Goal: Transaction & Acquisition: Purchase product/service

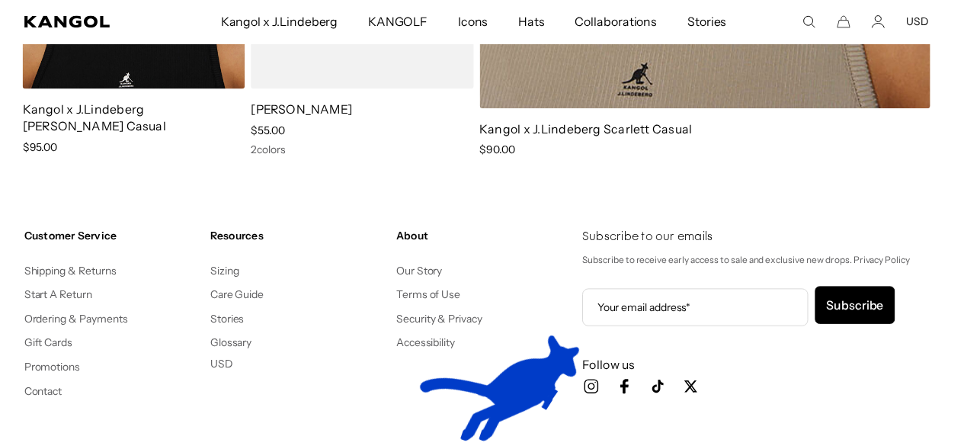
scroll to position [0, 314]
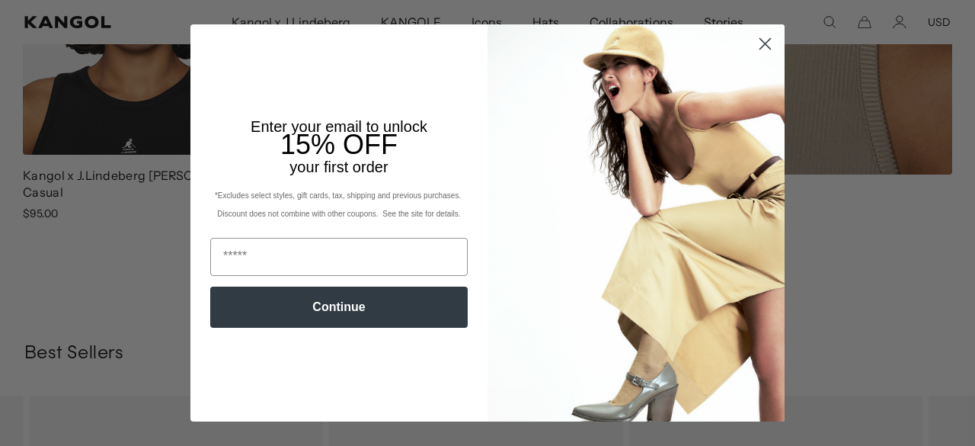
click at [763, 42] on circle "Close dialog" at bounding box center [765, 43] width 25 height 25
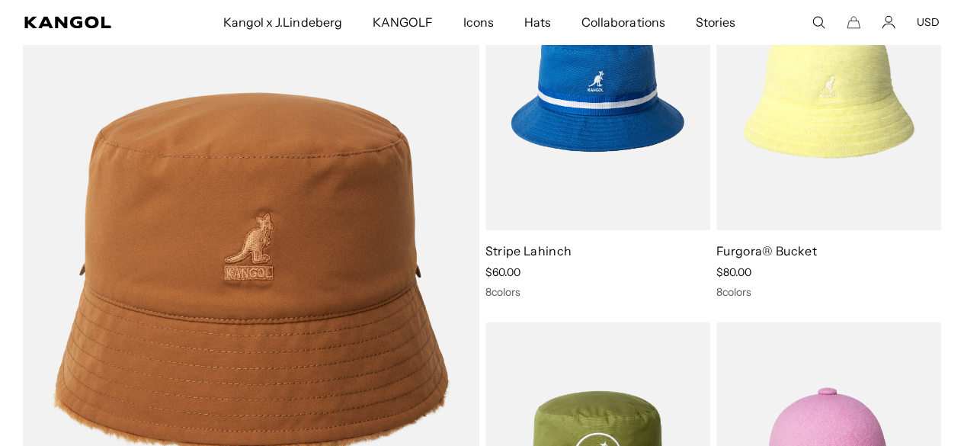
scroll to position [0, 0]
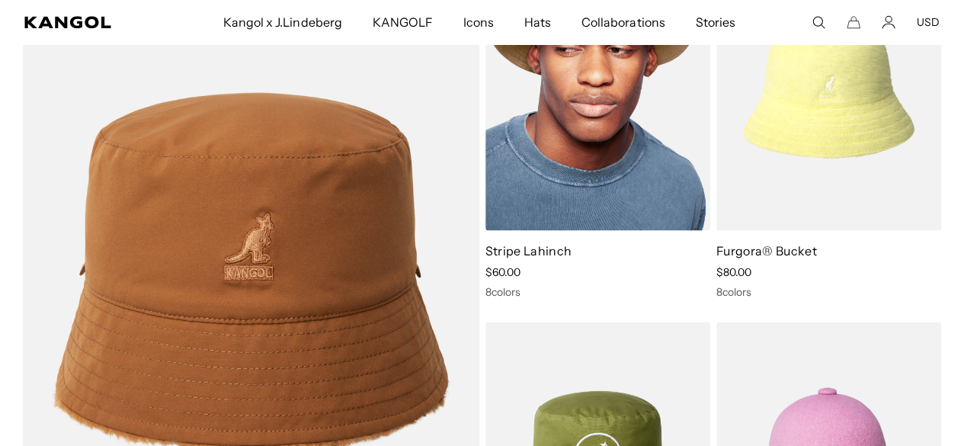
click at [510, 168] on img at bounding box center [597, 88] width 225 height 283
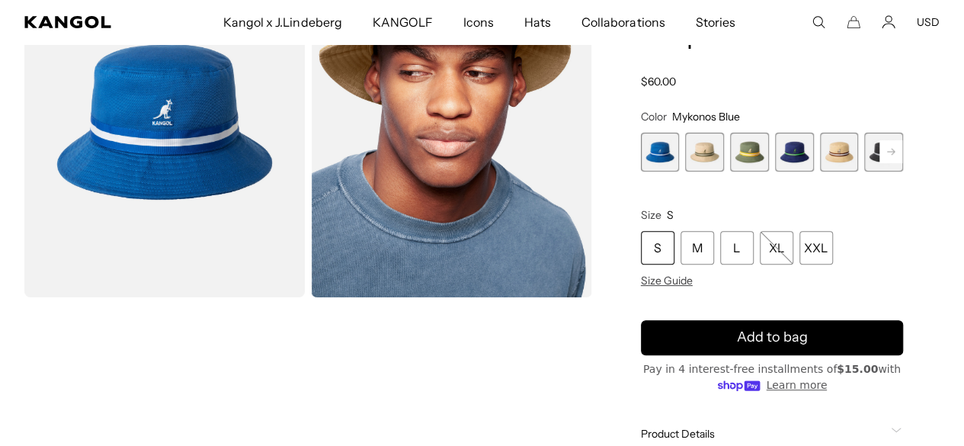
click at [785, 171] on span "4 of 9" at bounding box center [794, 152] width 39 height 39
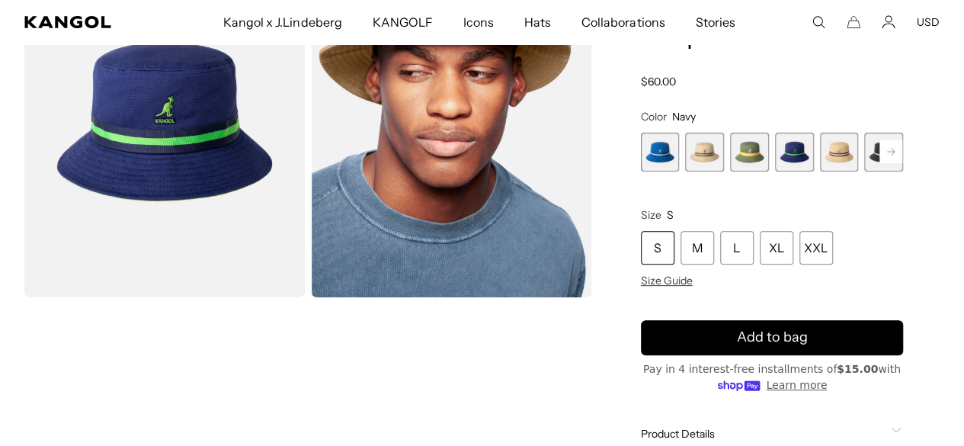
scroll to position [0, 314]
click at [879, 163] on rect at bounding box center [890, 151] width 23 height 23
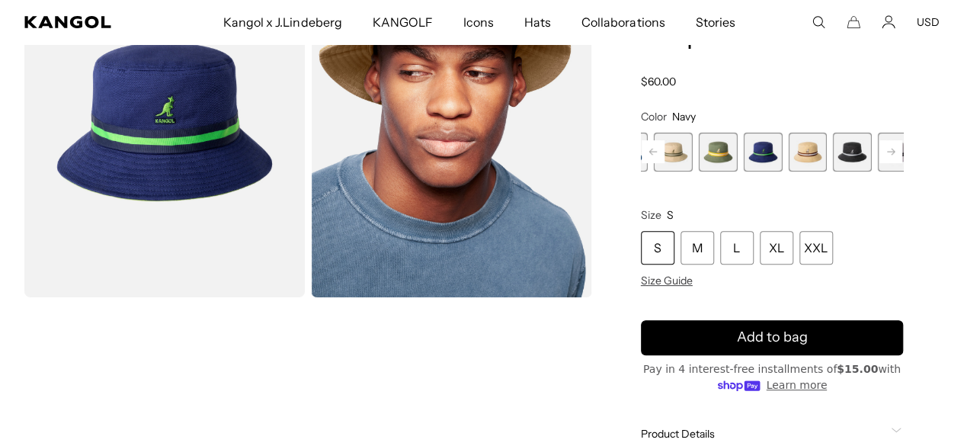
scroll to position [0, 0]
click at [879, 163] on rect at bounding box center [890, 151] width 23 height 23
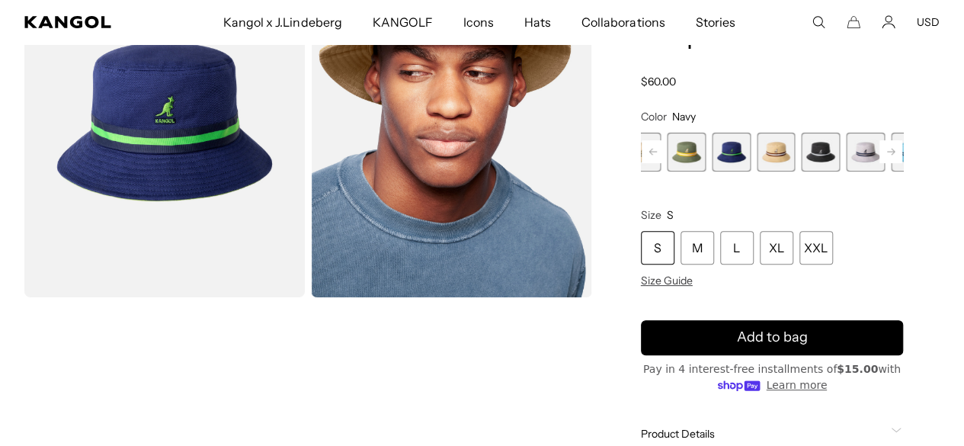
click at [879, 163] on rect at bounding box center [890, 151] width 23 height 23
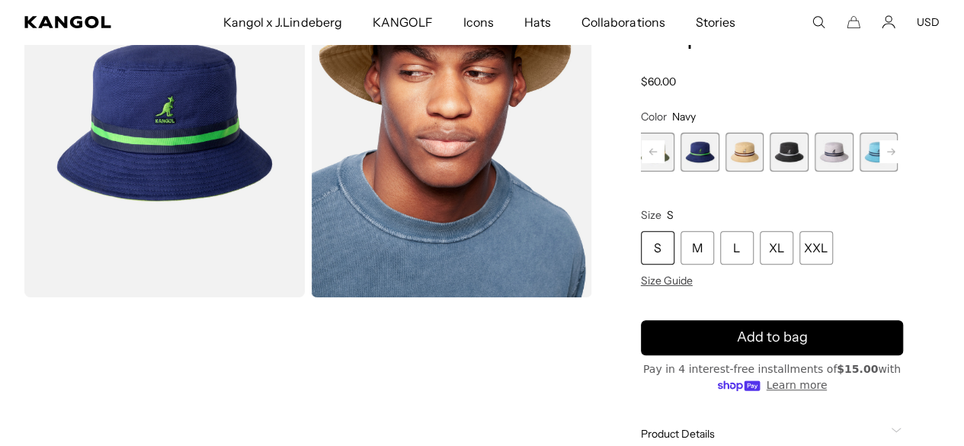
click at [843, 171] on div "Previous Next Mykonos Blue Variant sold out or unavailable Beige Variant sold o…" at bounding box center [772, 152] width 262 height 39
click at [769, 171] on span "6 of 9" at bounding box center [788, 152] width 39 height 39
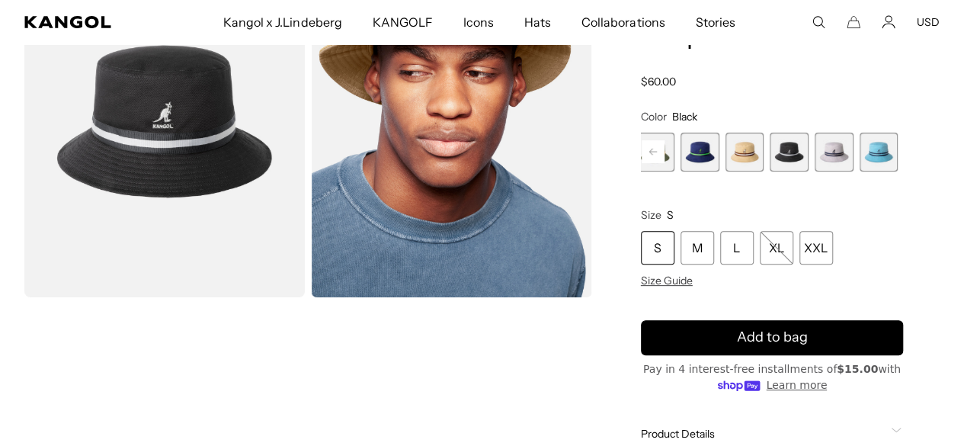
click at [859, 171] on span "8 of 9" at bounding box center [878, 152] width 39 height 39
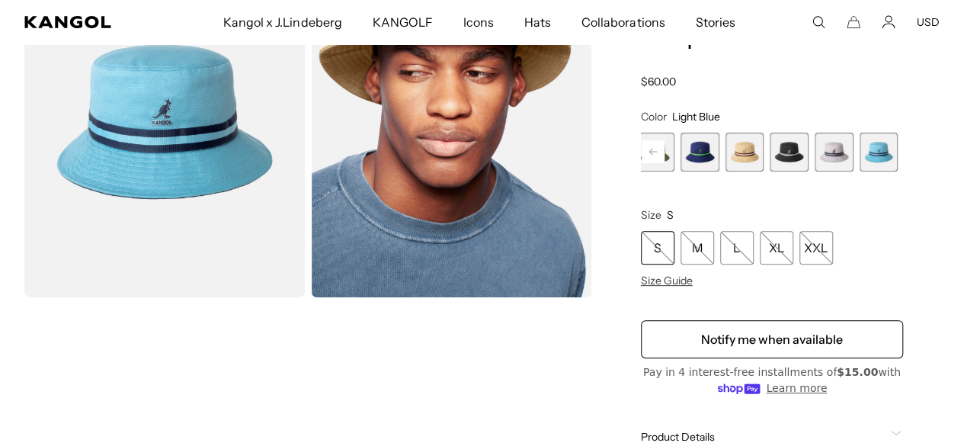
scroll to position [0, 314]
click at [769, 171] on span "6 of 9" at bounding box center [788, 152] width 39 height 39
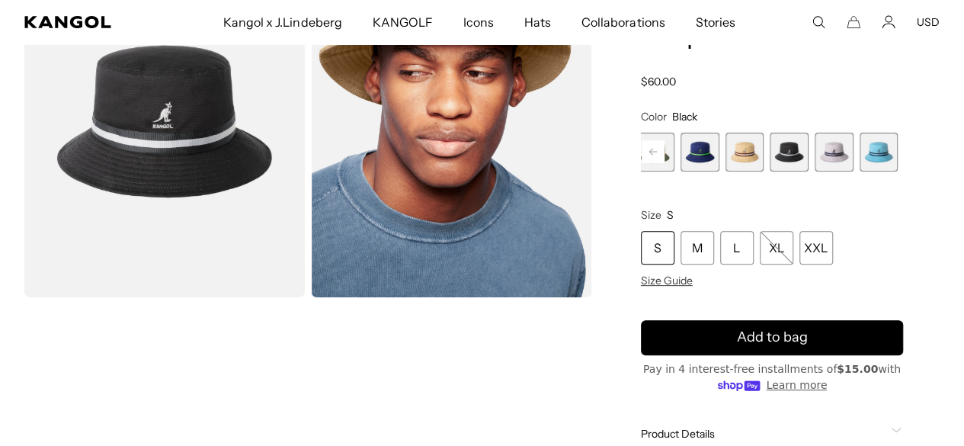
click at [859, 171] on span "8 of 9" at bounding box center [878, 152] width 39 height 39
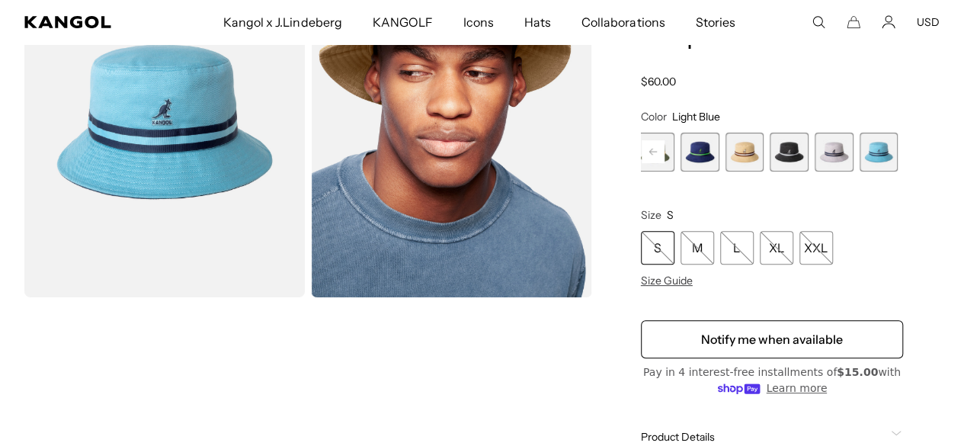
click at [664, 163] on rect at bounding box center [652, 151] width 23 height 23
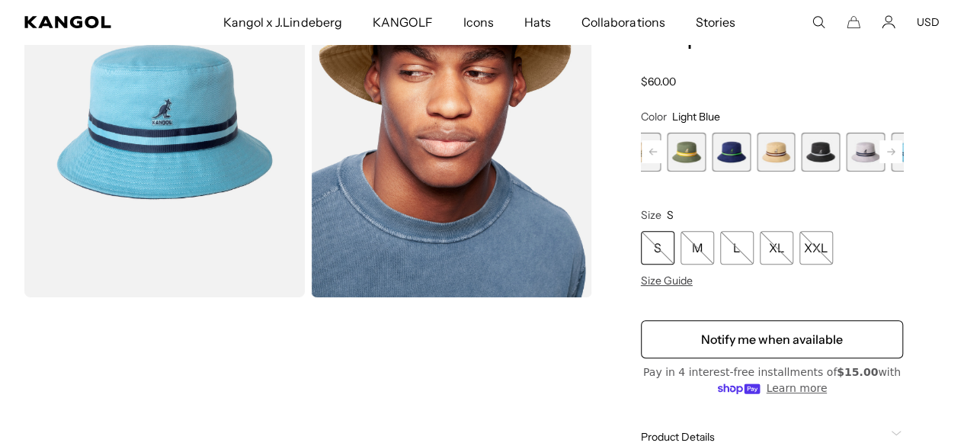
click at [664, 163] on rect at bounding box center [652, 151] width 23 height 23
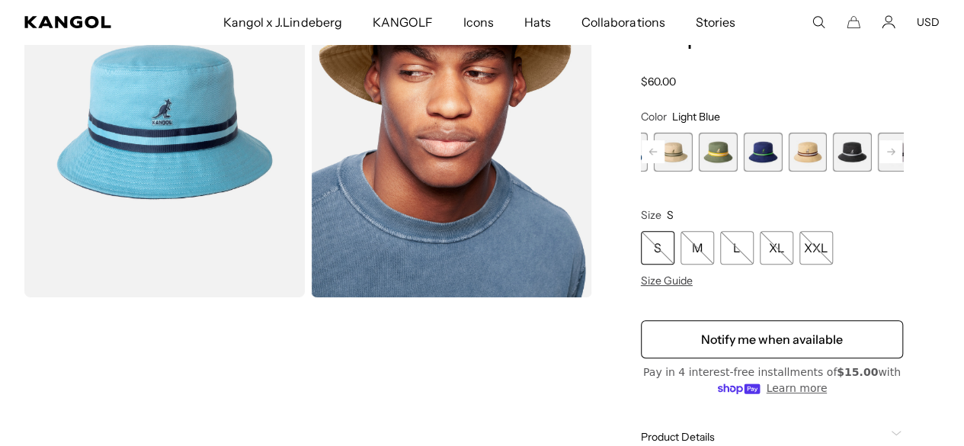
scroll to position [0, 314]
click at [788, 171] on span "5 of 9" at bounding box center [807, 152] width 39 height 39
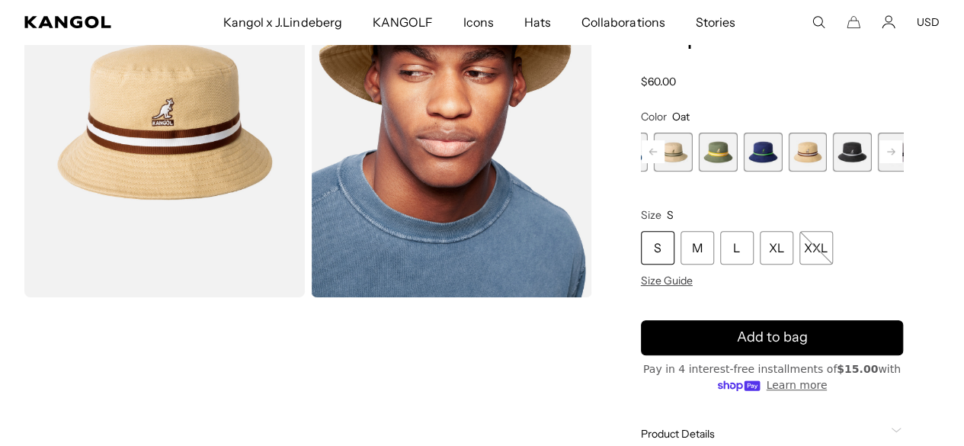
click at [879, 163] on rect at bounding box center [890, 151] width 23 height 23
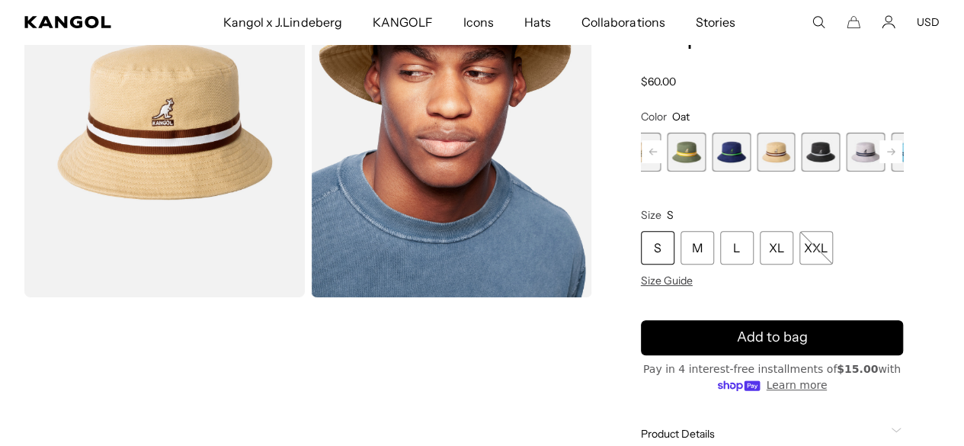
click at [879, 163] on rect at bounding box center [890, 151] width 23 height 23
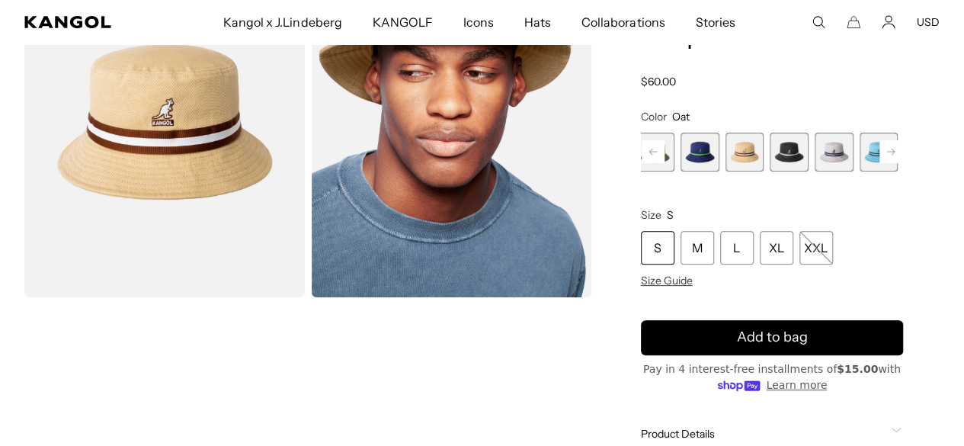
click at [879, 163] on rect at bounding box center [890, 151] width 23 height 23
click at [859, 171] on span "8 of 9" at bounding box center [878, 152] width 39 height 39
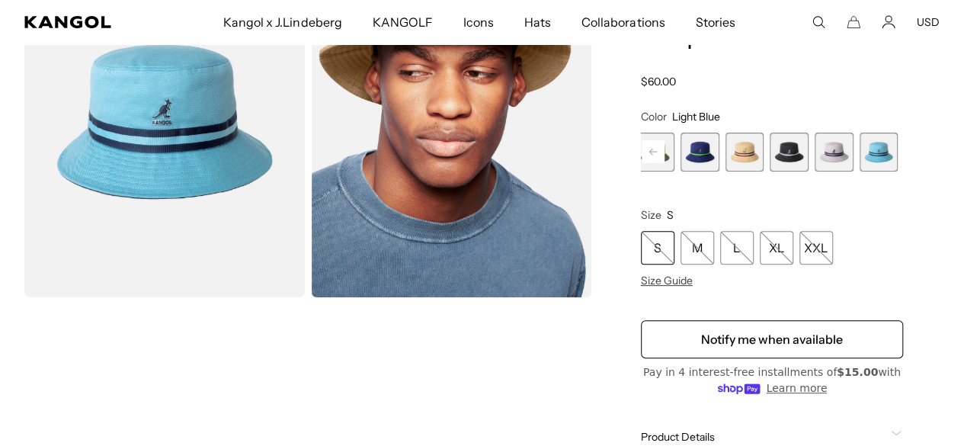
scroll to position [0, 314]
click at [664, 163] on rect at bounding box center [652, 151] width 23 height 23
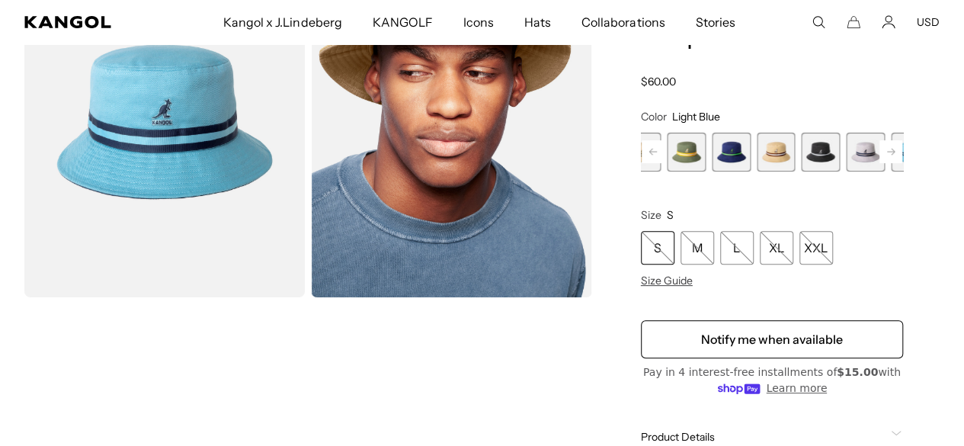
click at [664, 163] on rect at bounding box center [652, 151] width 23 height 23
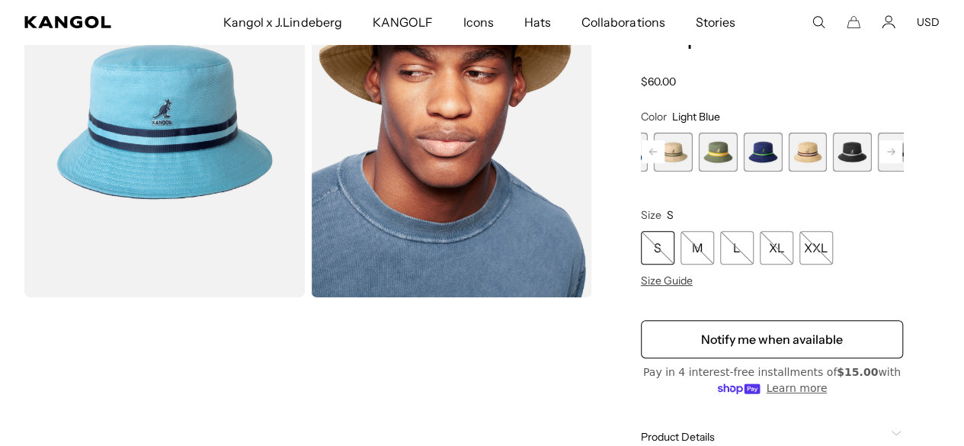
click at [752, 171] on span "4 of 9" at bounding box center [762, 152] width 39 height 39
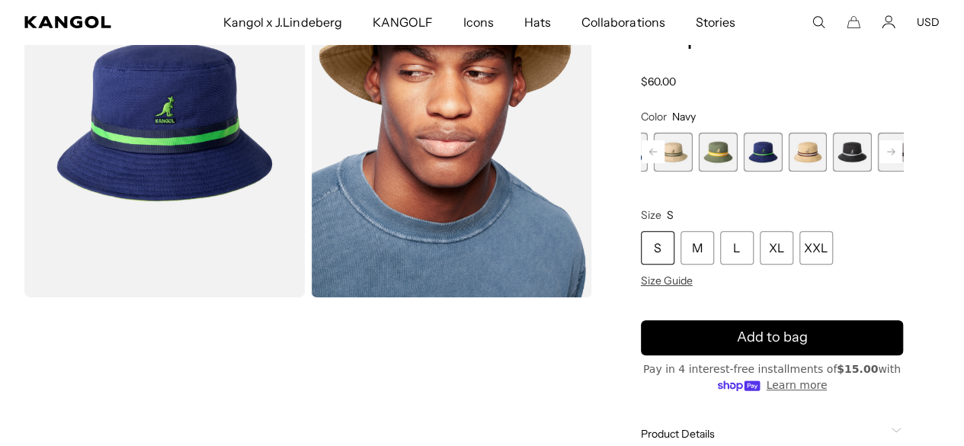
scroll to position [0, 314]
click at [664, 163] on rect at bounding box center [652, 151] width 23 height 23
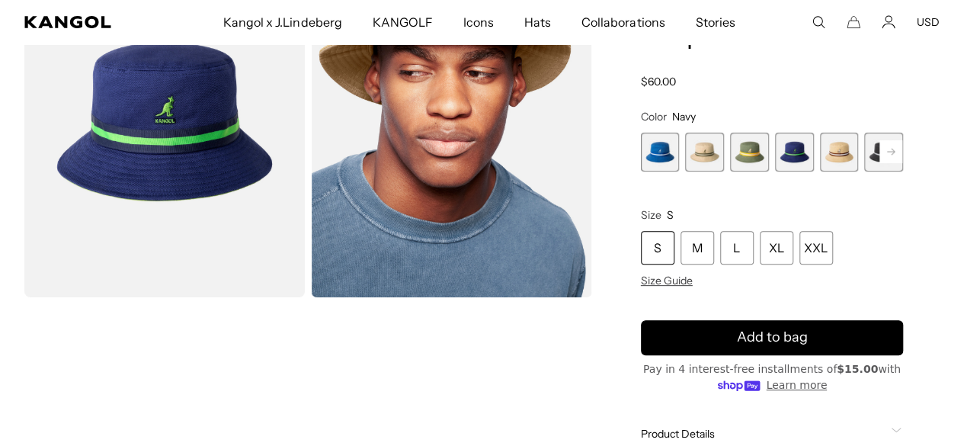
click at [686, 171] on div "Previous Next Mykonos Blue Variant sold out or unavailable Beige Variant sold o…" at bounding box center [772, 152] width 262 height 39
click at [680, 171] on span "1 of 9" at bounding box center [660, 152] width 39 height 39
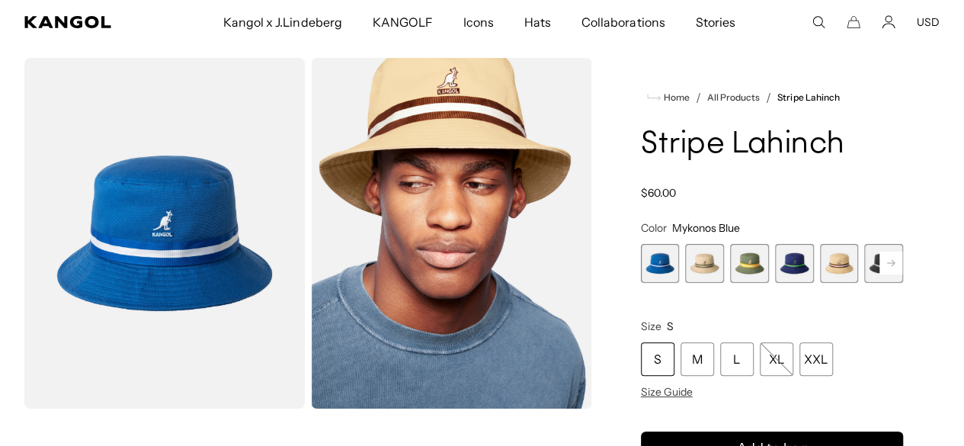
scroll to position [76, 0]
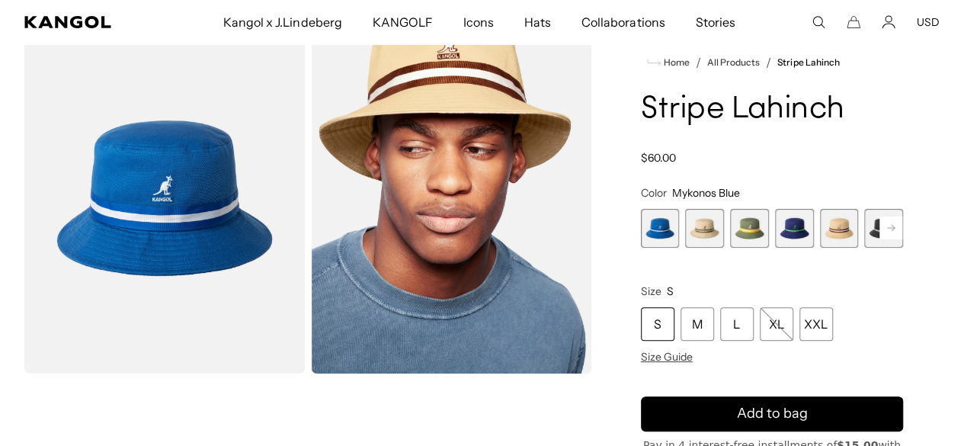
click at [719, 248] on span "2 of 9" at bounding box center [704, 228] width 39 height 39
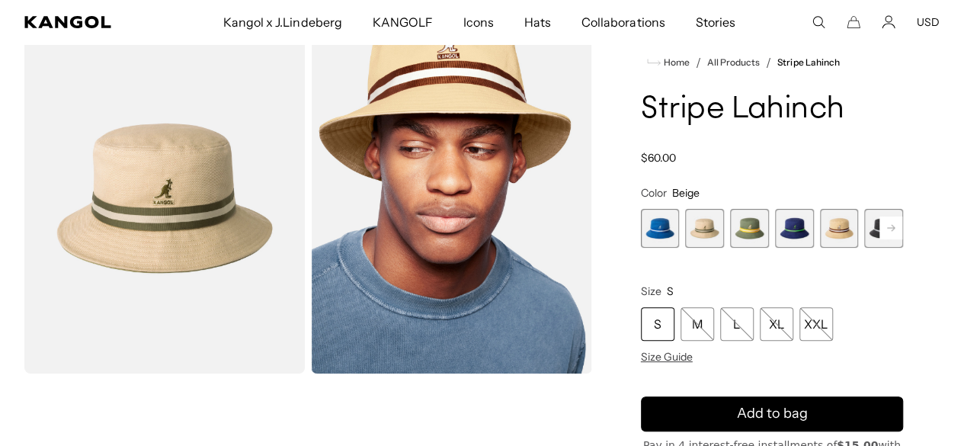
scroll to position [0, 314]
click at [820, 248] on span "5 of 9" at bounding box center [839, 228] width 39 height 39
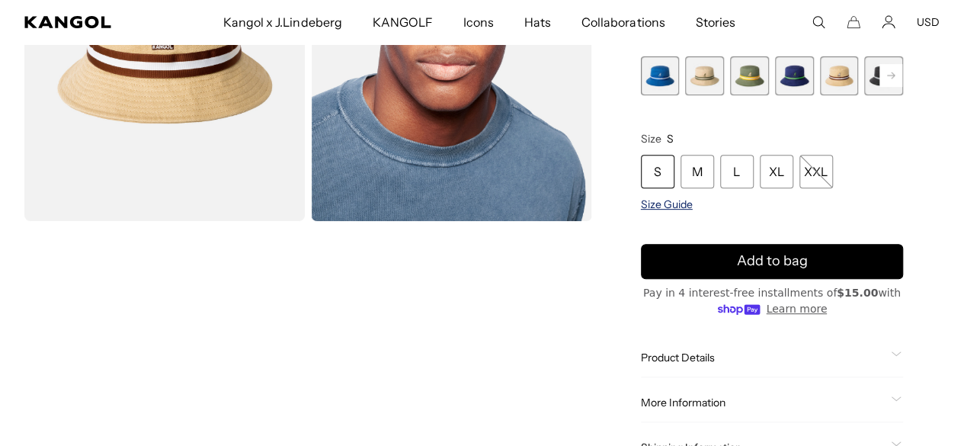
click at [693, 211] on span "Size Guide" at bounding box center [667, 204] width 52 height 14
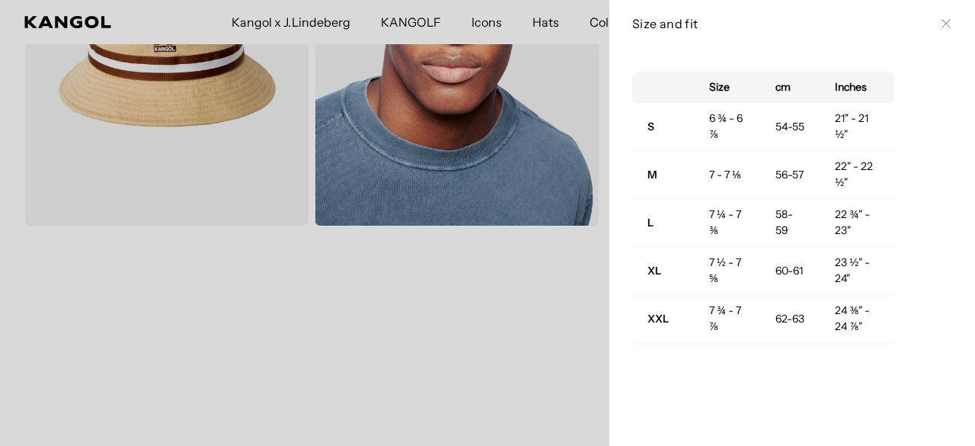
click at [942, 24] on icon at bounding box center [946, 23] width 9 height 9
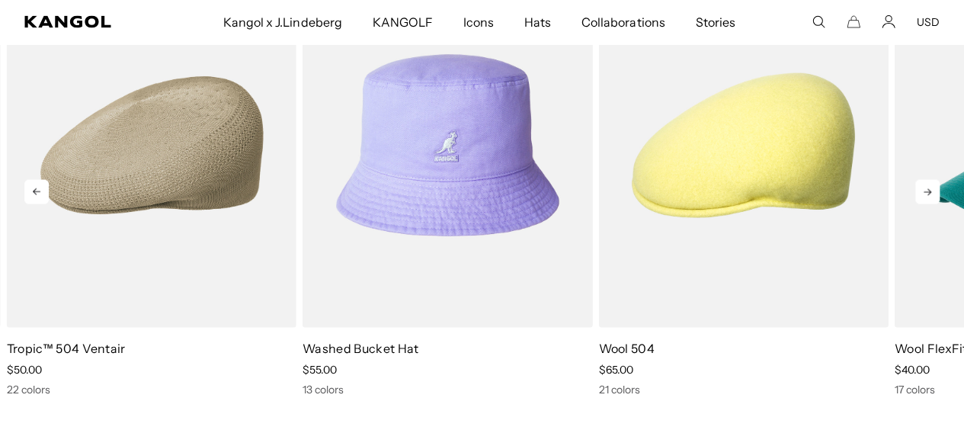
scroll to position [0, 314]
click at [933, 204] on icon at bounding box center [927, 192] width 24 height 24
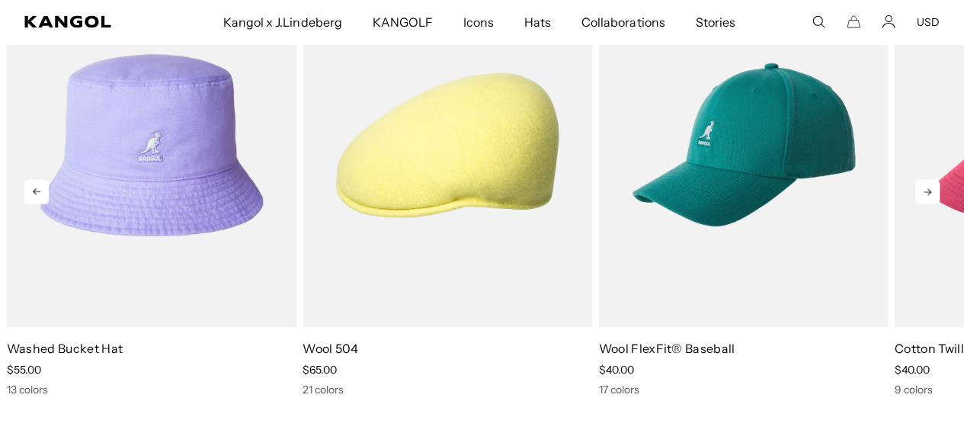
click at [933, 204] on icon at bounding box center [927, 192] width 24 height 24
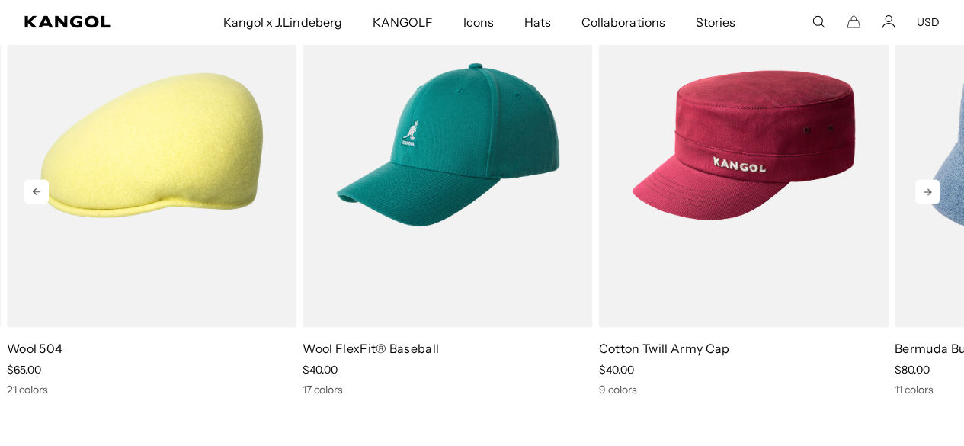
click at [933, 204] on icon at bounding box center [927, 192] width 24 height 24
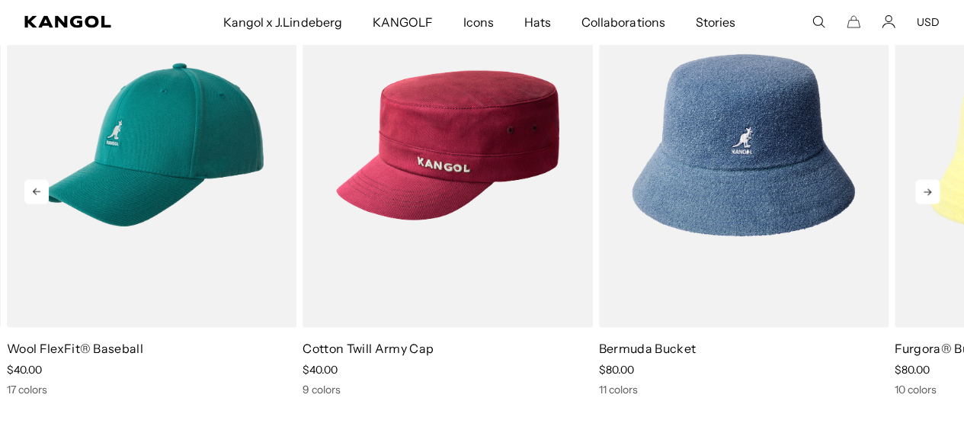
click at [933, 204] on icon at bounding box center [927, 192] width 24 height 24
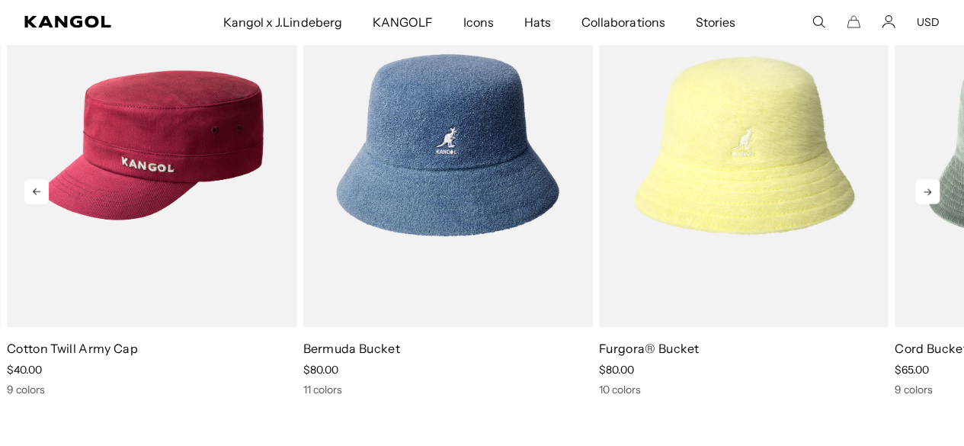
scroll to position [0, 0]
click at [933, 204] on icon at bounding box center [927, 192] width 24 height 24
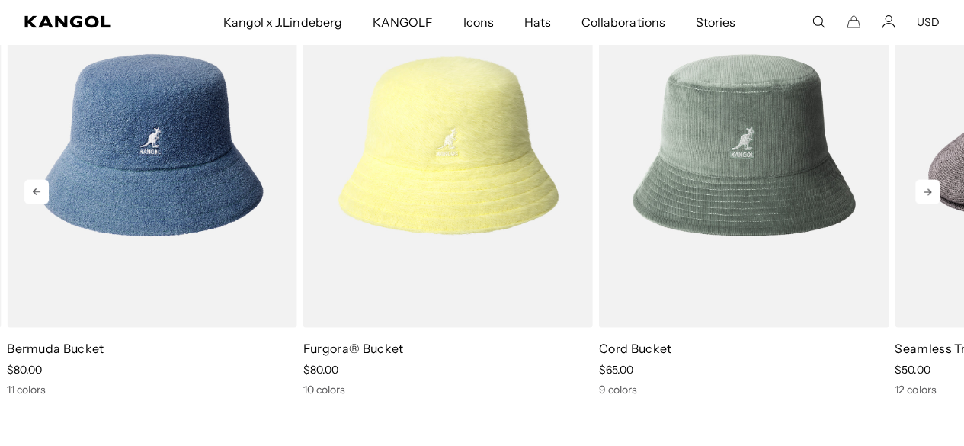
click at [933, 204] on icon at bounding box center [927, 192] width 24 height 24
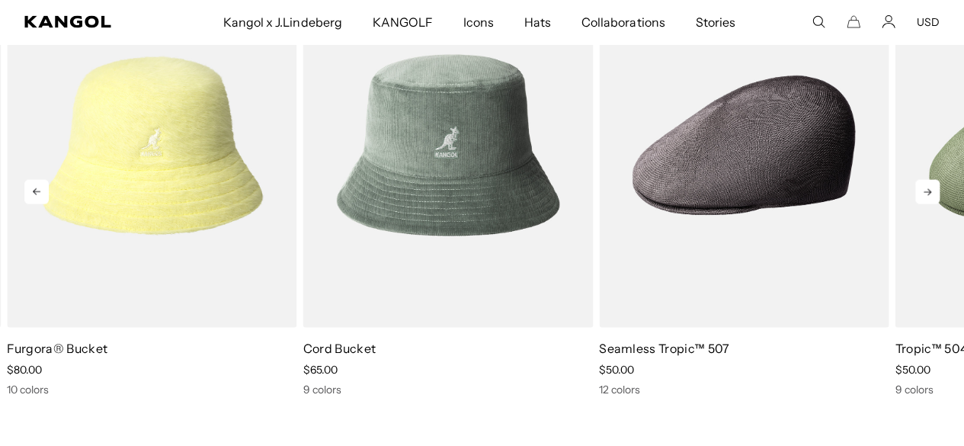
click at [933, 204] on icon at bounding box center [927, 192] width 24 height 24
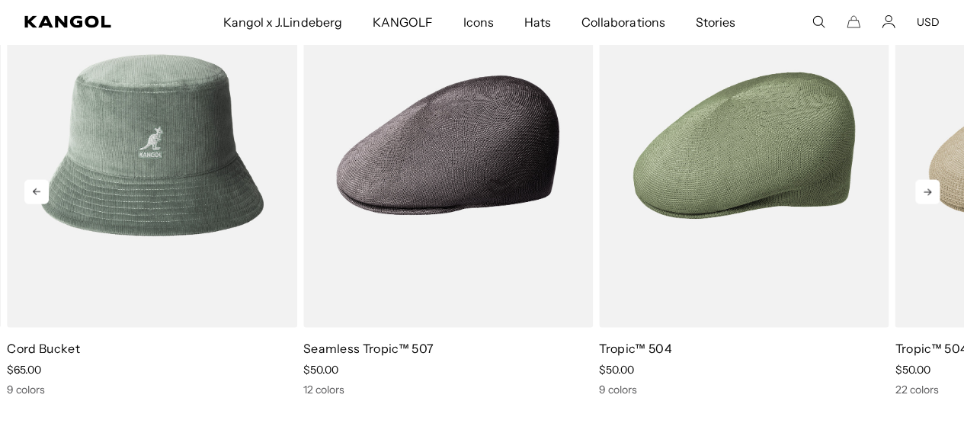
click at [933, 204] on icon at bounding box center [927, 192] width 24 height 24
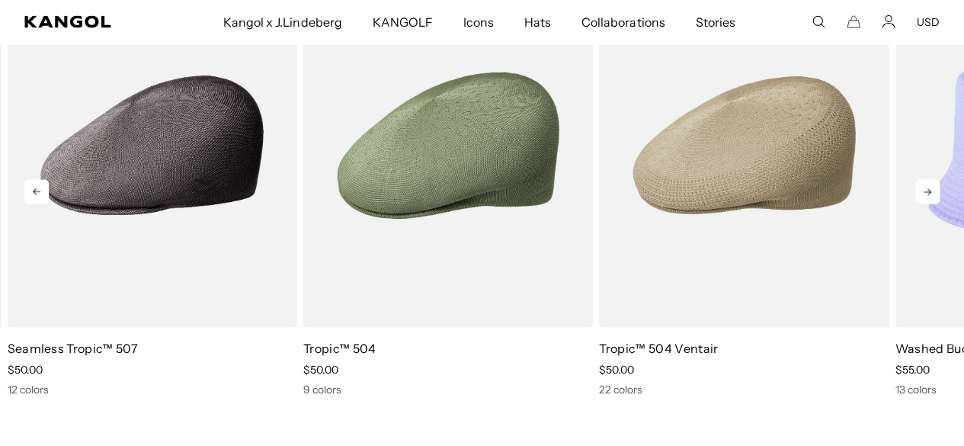
click at [933, 204] on icon at bounding box center [927, 192] width 24 height 24
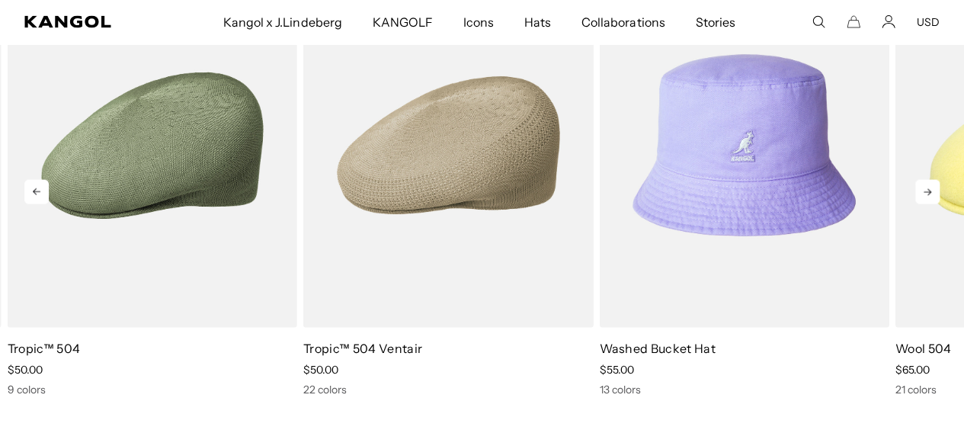
scroll to position [0, 314]
click at [933, 204] on icon at bounding box center [927, 192] width 24 height 24
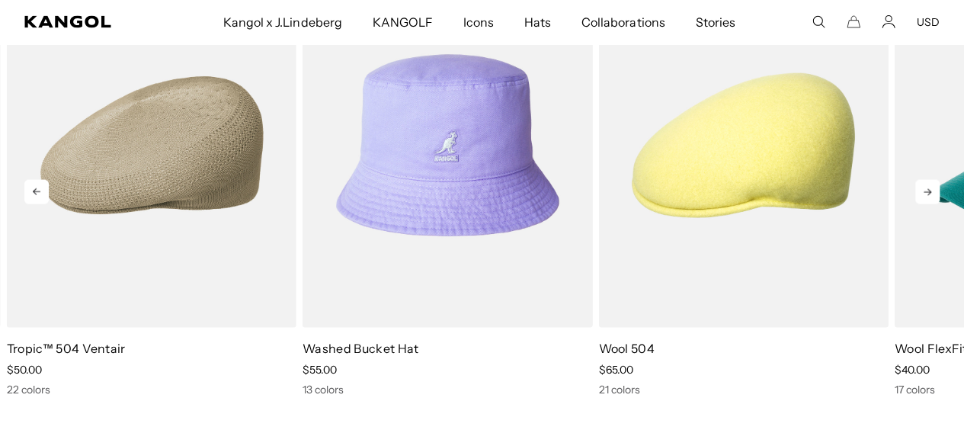
click at [933, 204] on icon at bounding box center [927, 192] width 24 height 24
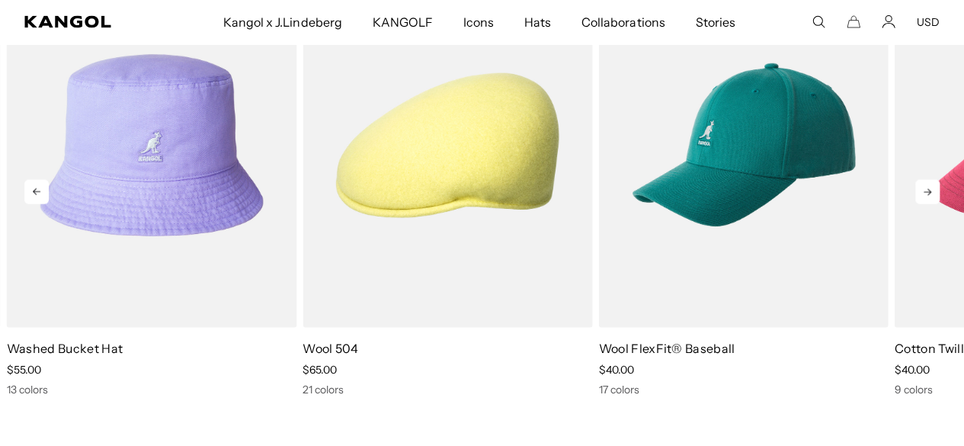
click at [933, 204] on icon at bounding box center [927, 192] width 24 height 24
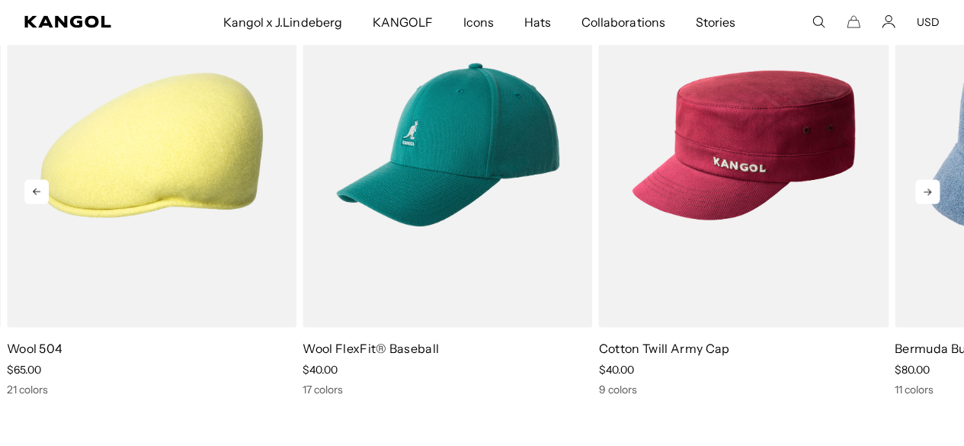
click at [933, 204] on icon at bounding box center [927, 192] width 24 height 24
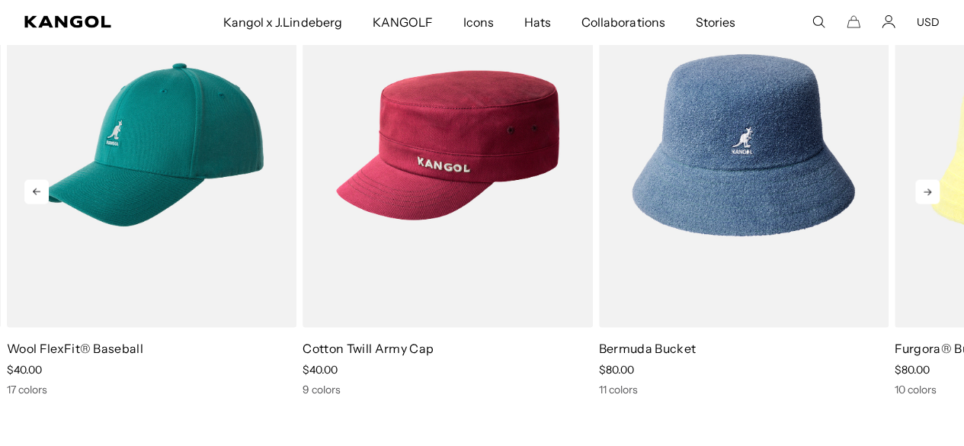
click at [933, 204] on icon at bounding box center [927, 192] width 24 height 24
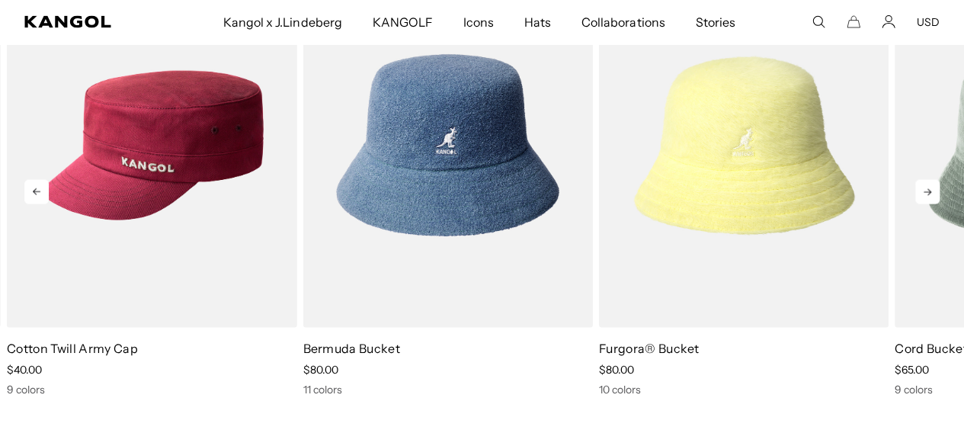
scroll to position [0, 0]
click at [933, 204] on icon at bounding box center [927, 192] width 24 height 24
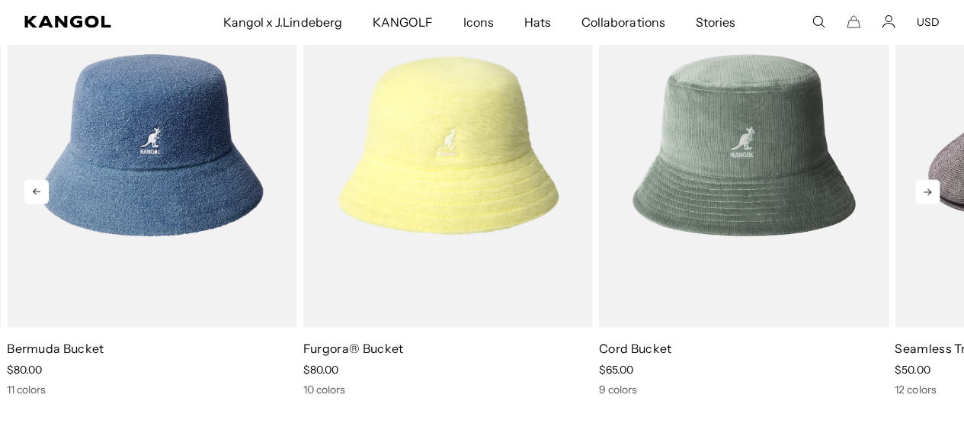
click at [933, 204] on icon at bounding box center [927, 192] width 24 height 24
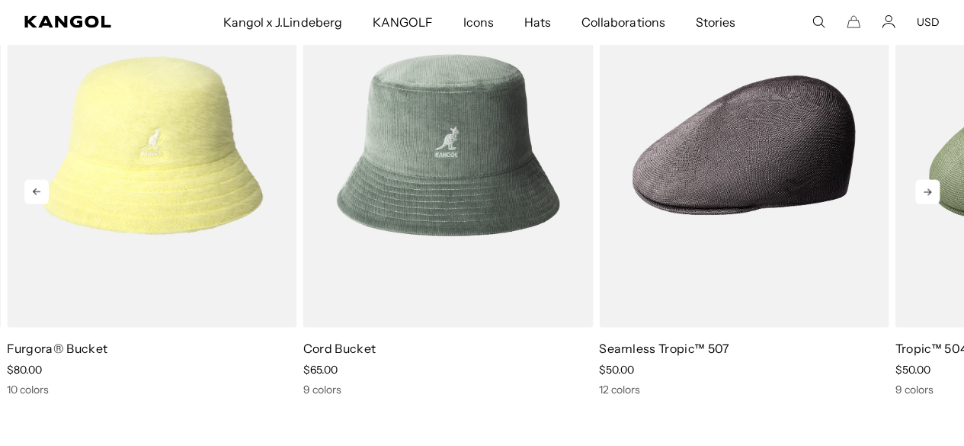
click at [933, 204] on icon at bounding box center [927, 192] width 24 height 24
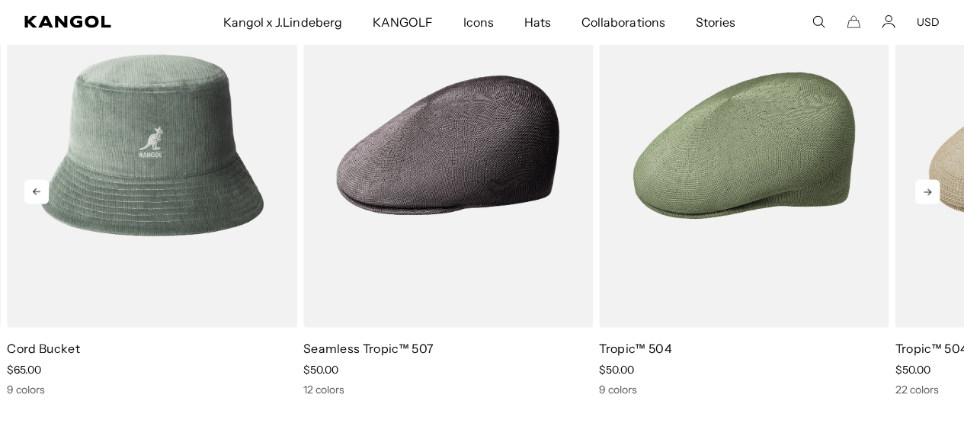
click at [933, 204] on icon at bounding box center [927, 192] width 24 height 24
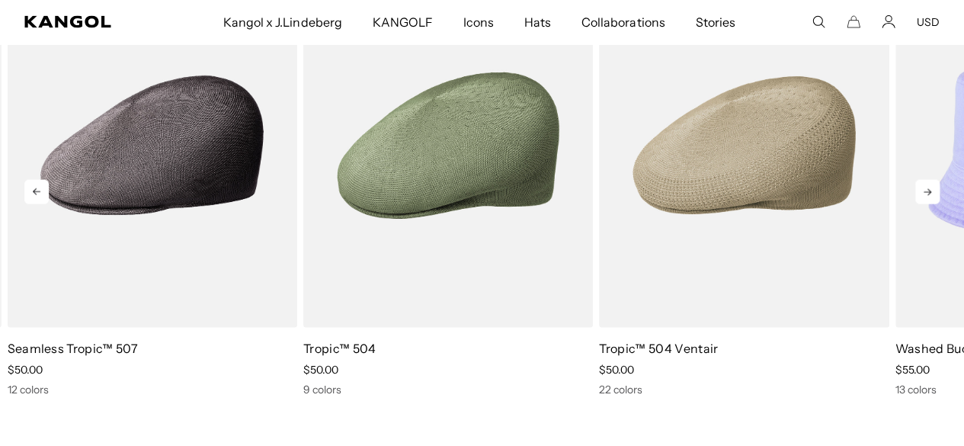
click at [933, 204] on icon at bounding box center [927, 192] width 24 height 24
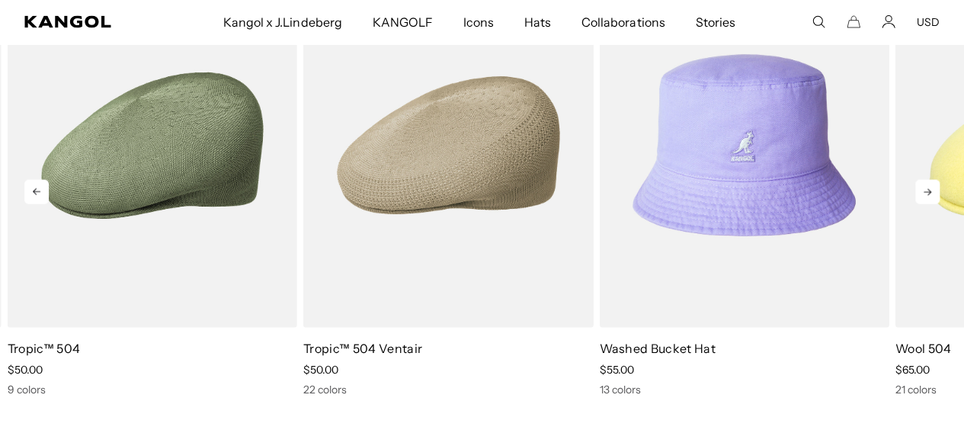
click at [933, 204] on icon at bounding box center [927, 192] width 24 height 24
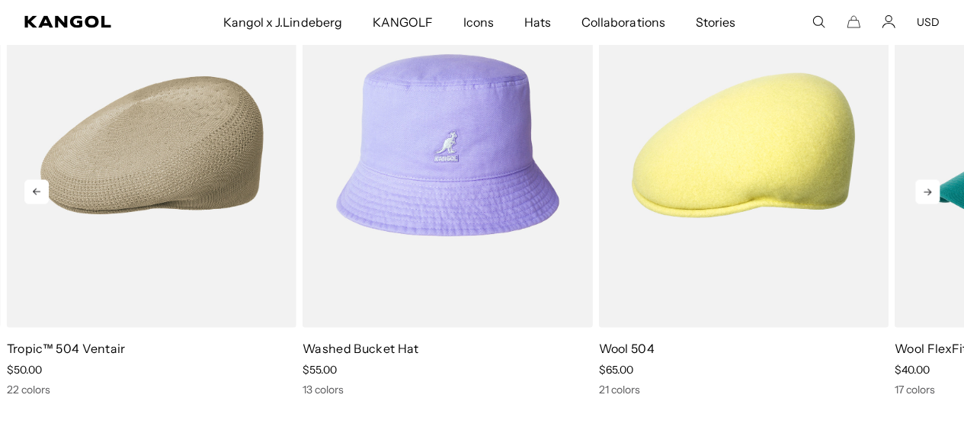
scroll to position [0, 314]
click at [933, 204] on icon at bounding box center [927, 192] width 24 height 24
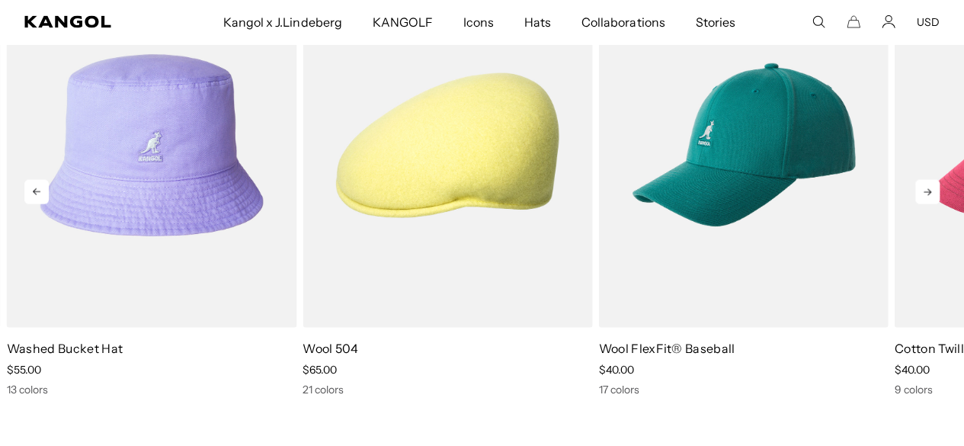
click at [933, 204] on icon at bounding box center [927, 192] width 24 height 24
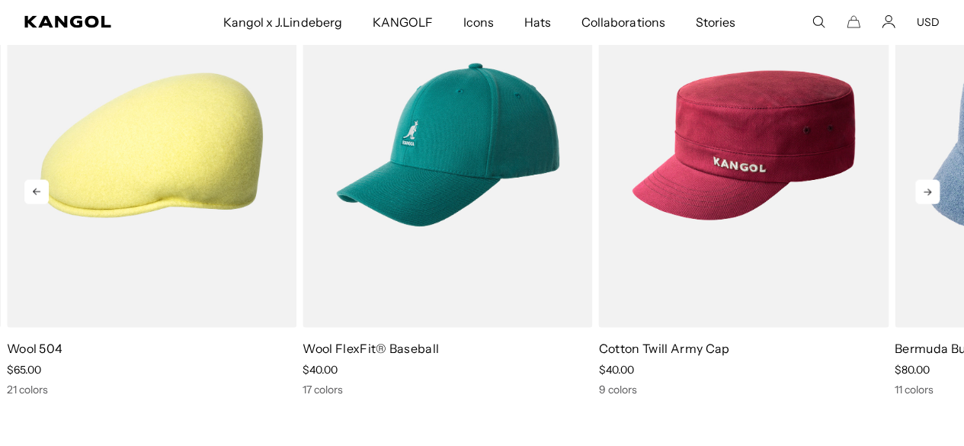
click at [933, 204] on icon at bounding box center [927, 192] width 24 height 24
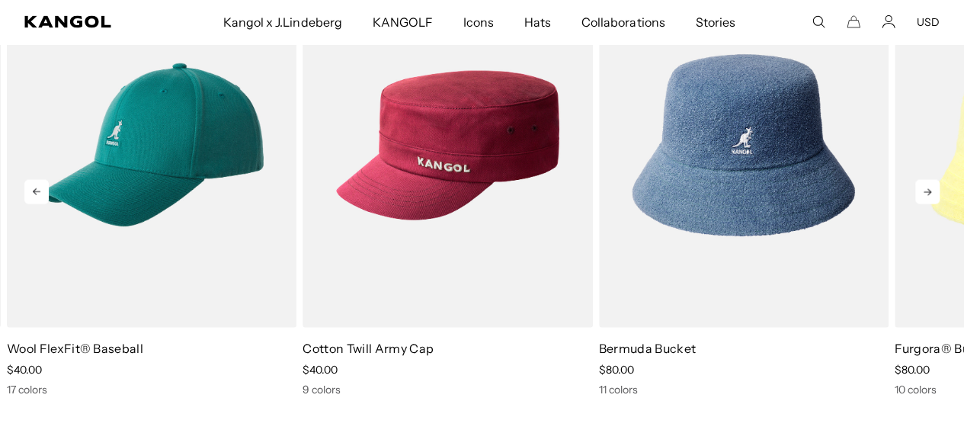
click at [933, 204] on icon at bounding box center [927, 192] width 24 height 24
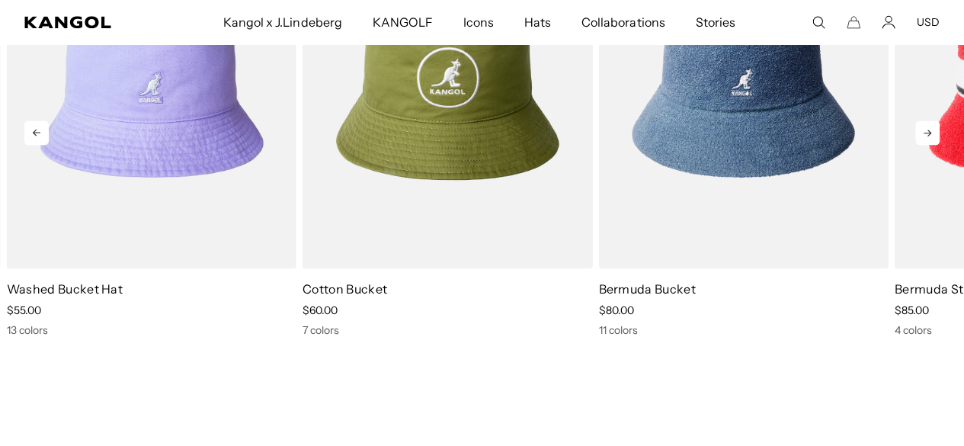
click at [930, 136] on icon at bounding box center [927, 133] width 8 height 7
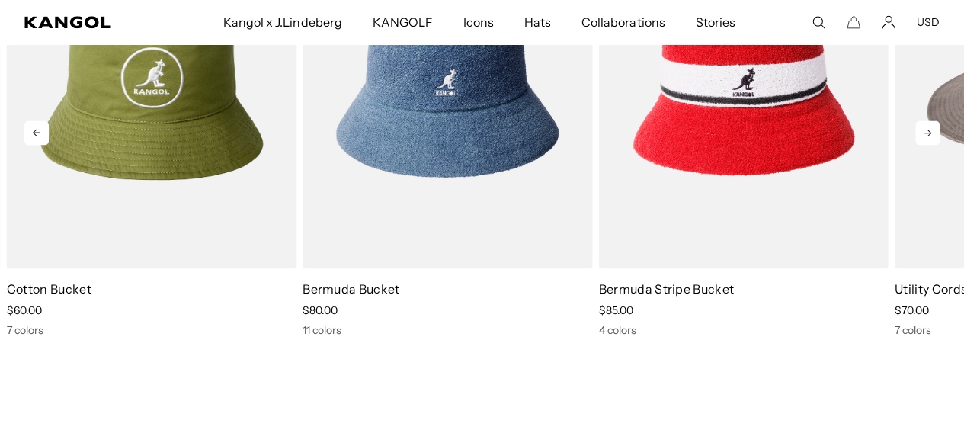
click at [930, 136] on icon at bounding box center [927, 133] width 8 height 7
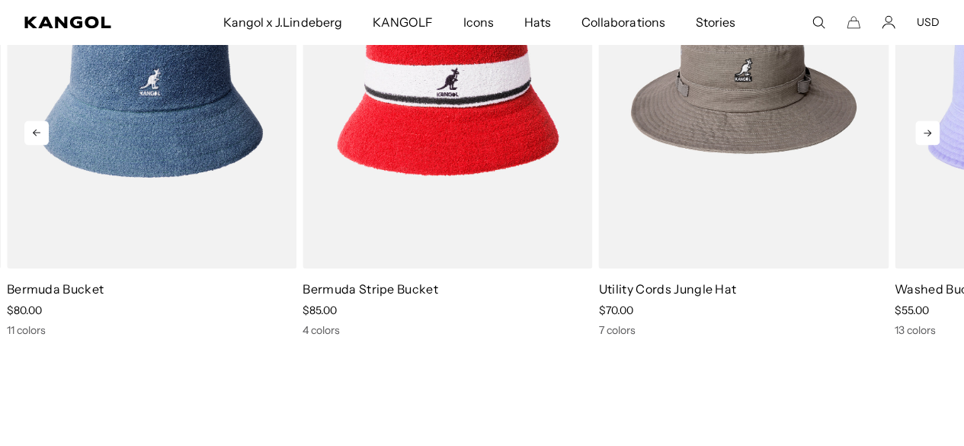
click at [930, 136] on icon at bounding box center [927, 133] width 8 height 7
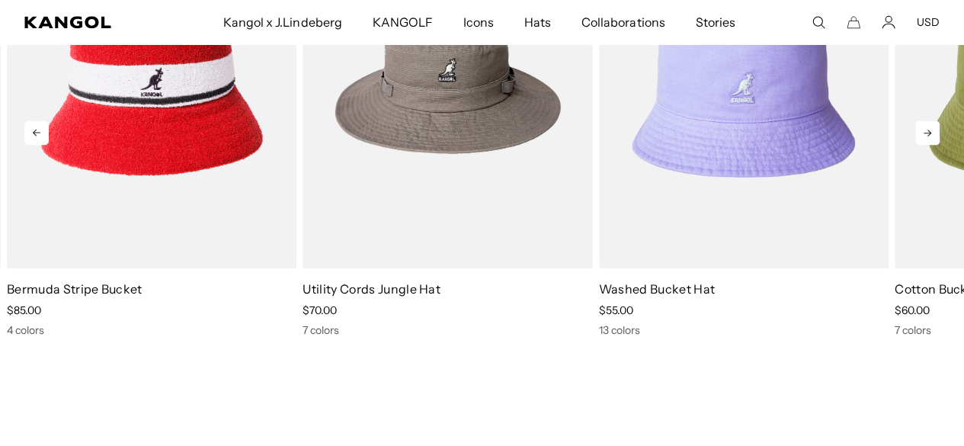
click at [930, 136] on icon at bounding box center [927, 133] width 8 height 7
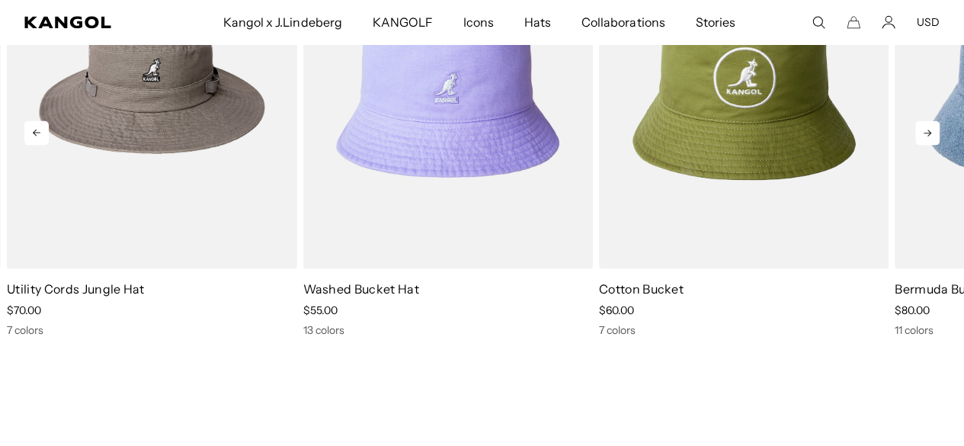
scroll to position [0, 0]
click at [929, 136] on icon at bounding box center [927, 133] width 8 height 7
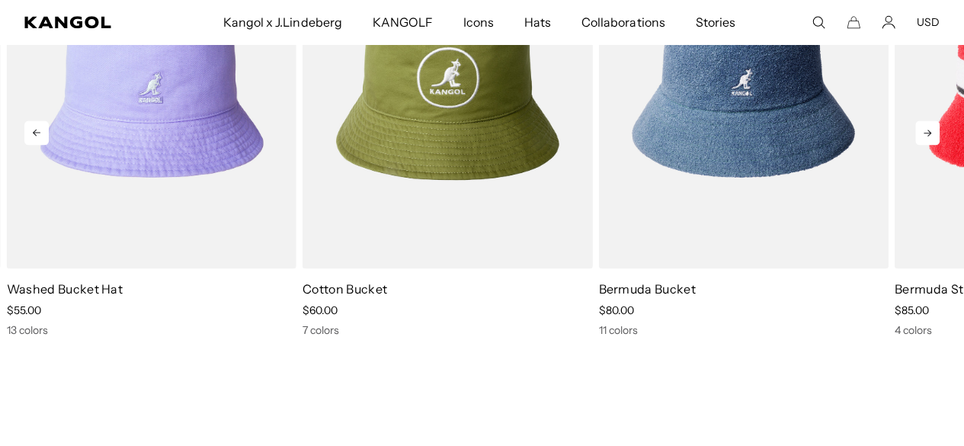
click at [929, 136] on icon at bounding box center [927, 133] width 8 height 7
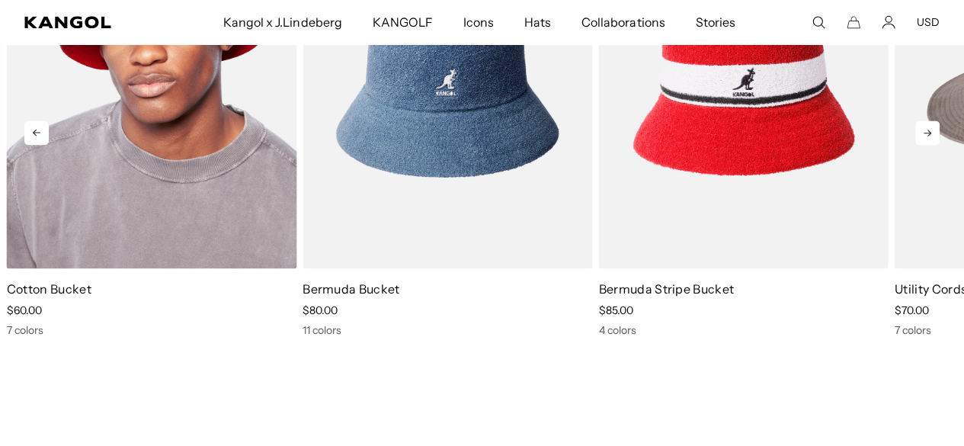
click at [166, 167] on img "2 of 5" at bounding box center [152, 86] width 290 height 363
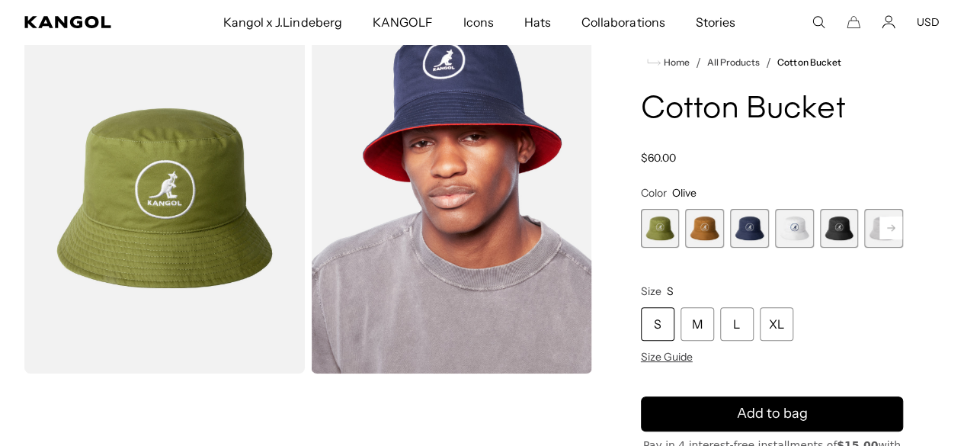
scroll to position [0, 314]
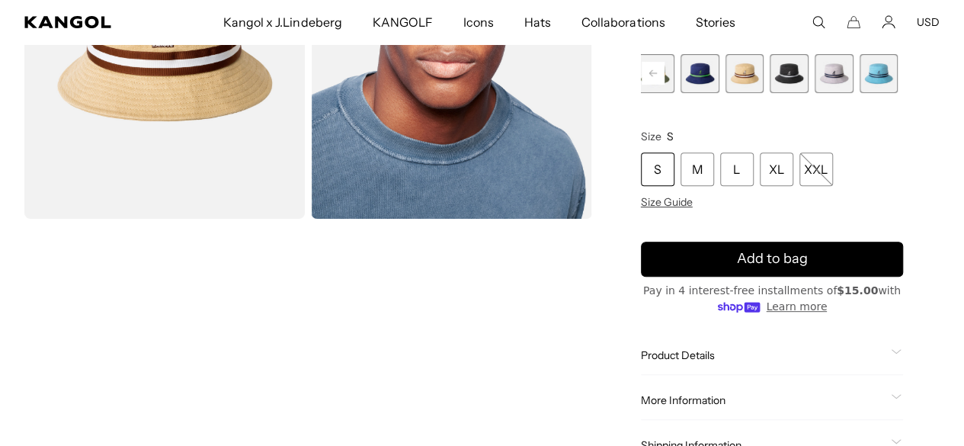
scroll to position [381, 0]
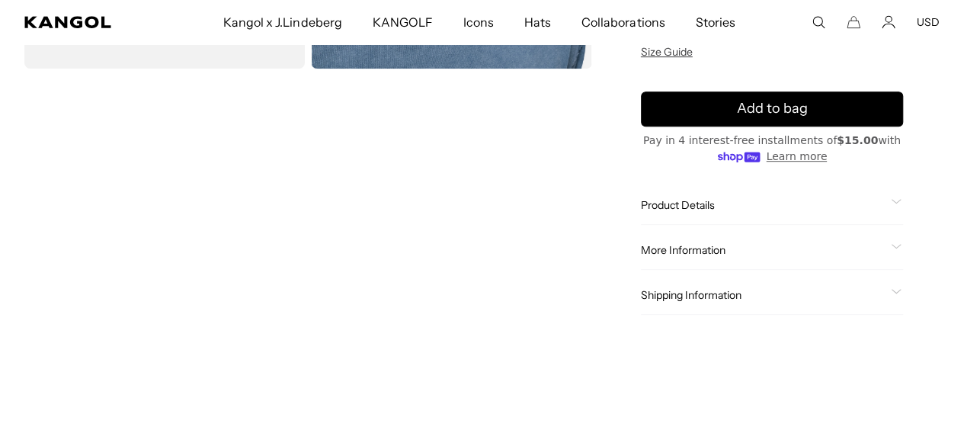
click at [891, 204] on icon at bounding box center [896, 201] width 11 height 5
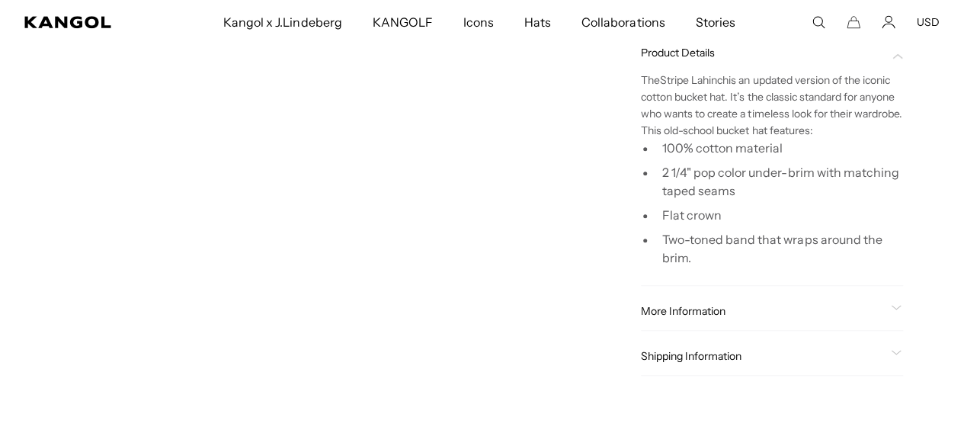
scroll to position [0, 314]
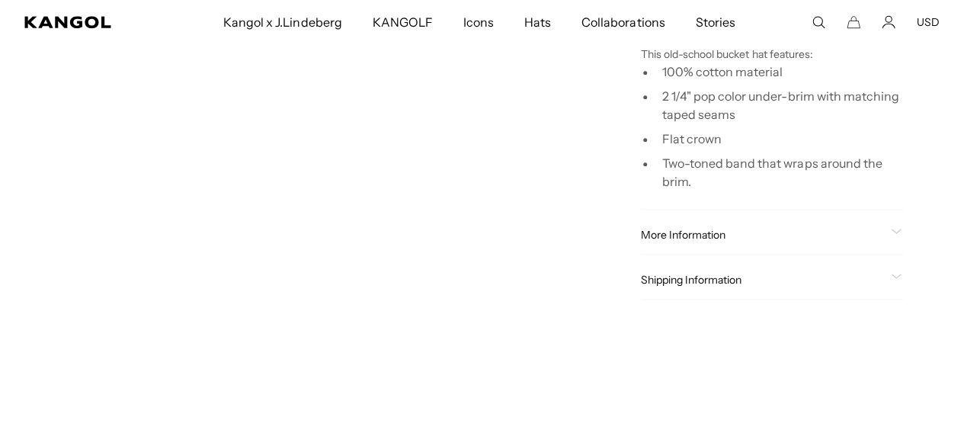
click at [891, 234] on icon at bounding box center [896, 231] width 11 height 5
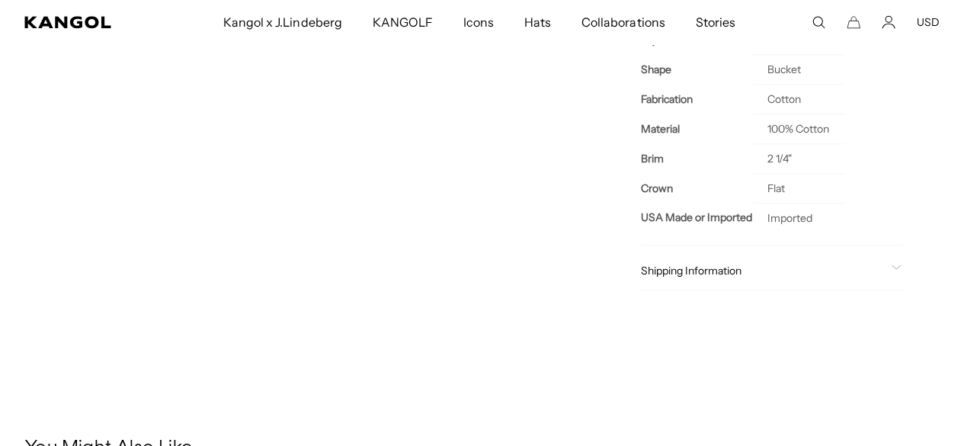
scroll to position [914, 0]
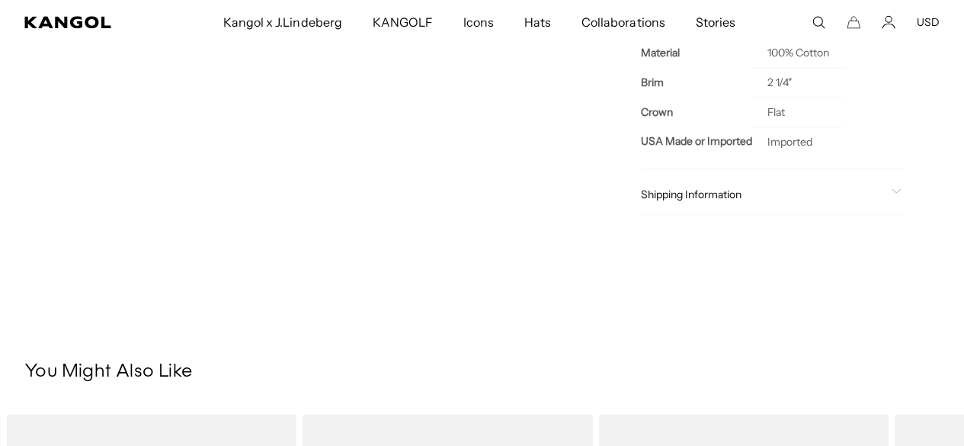
click at [891, 200] on span at bounding box center [897, 194] width 12 height 12
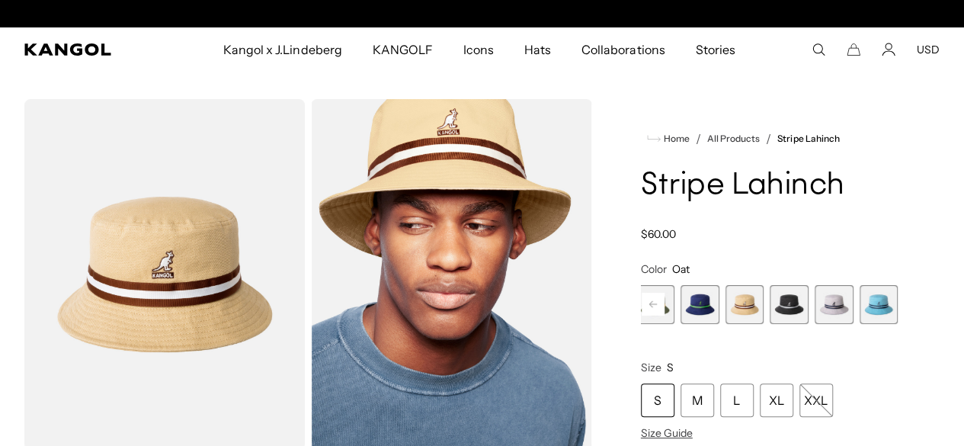
scroll to position [0, 0]
